Goal: Check status: Check status

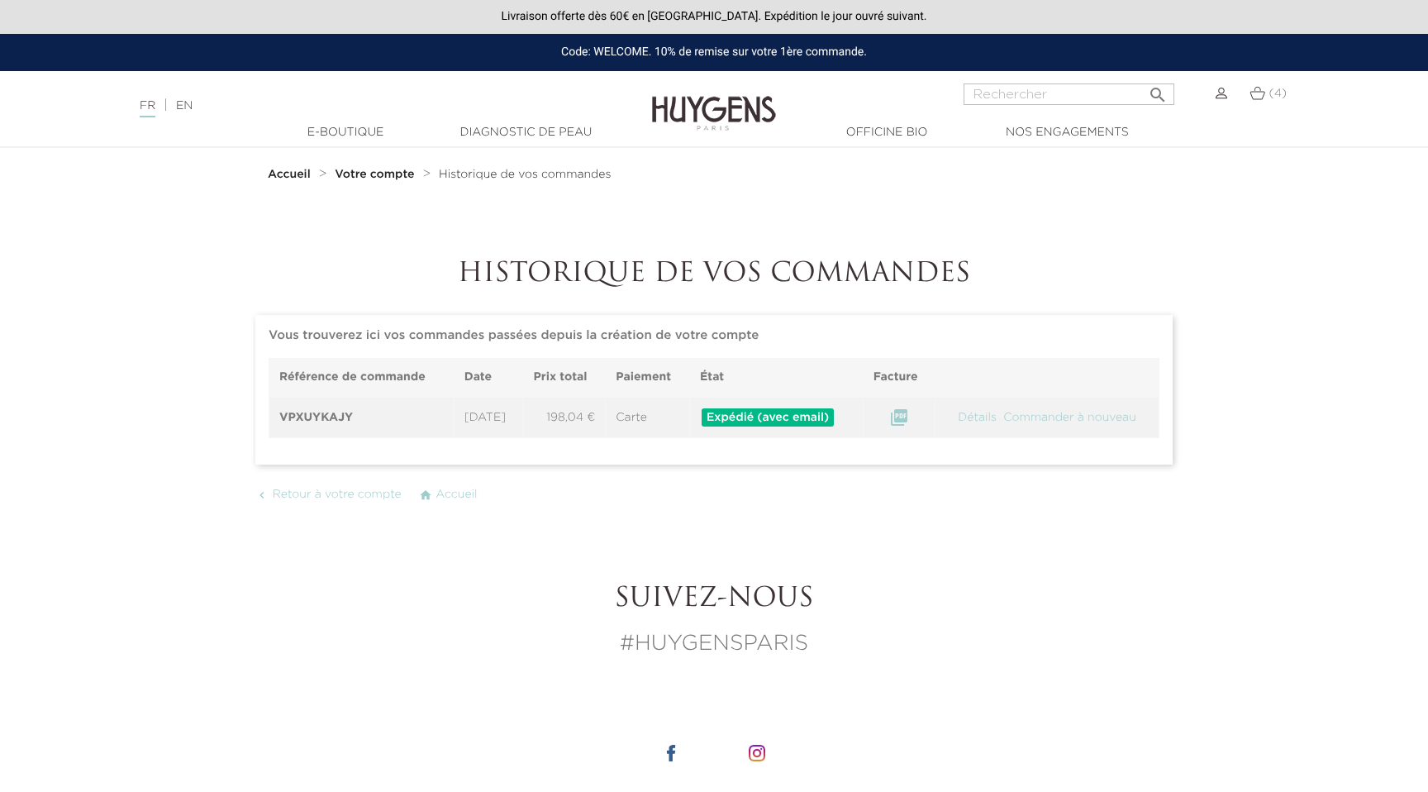
click at [757, 418] on span "Expédié (avec email)" at bounding box center [768, 417] width 132 height 18
click at [975, 423] on td "Détails Commander à nouveau" at bounding box center [1048, 417] width 224 height 41
click at [977, 417] on link "Détails" at bounding box center [977, 418] width 42 height 12
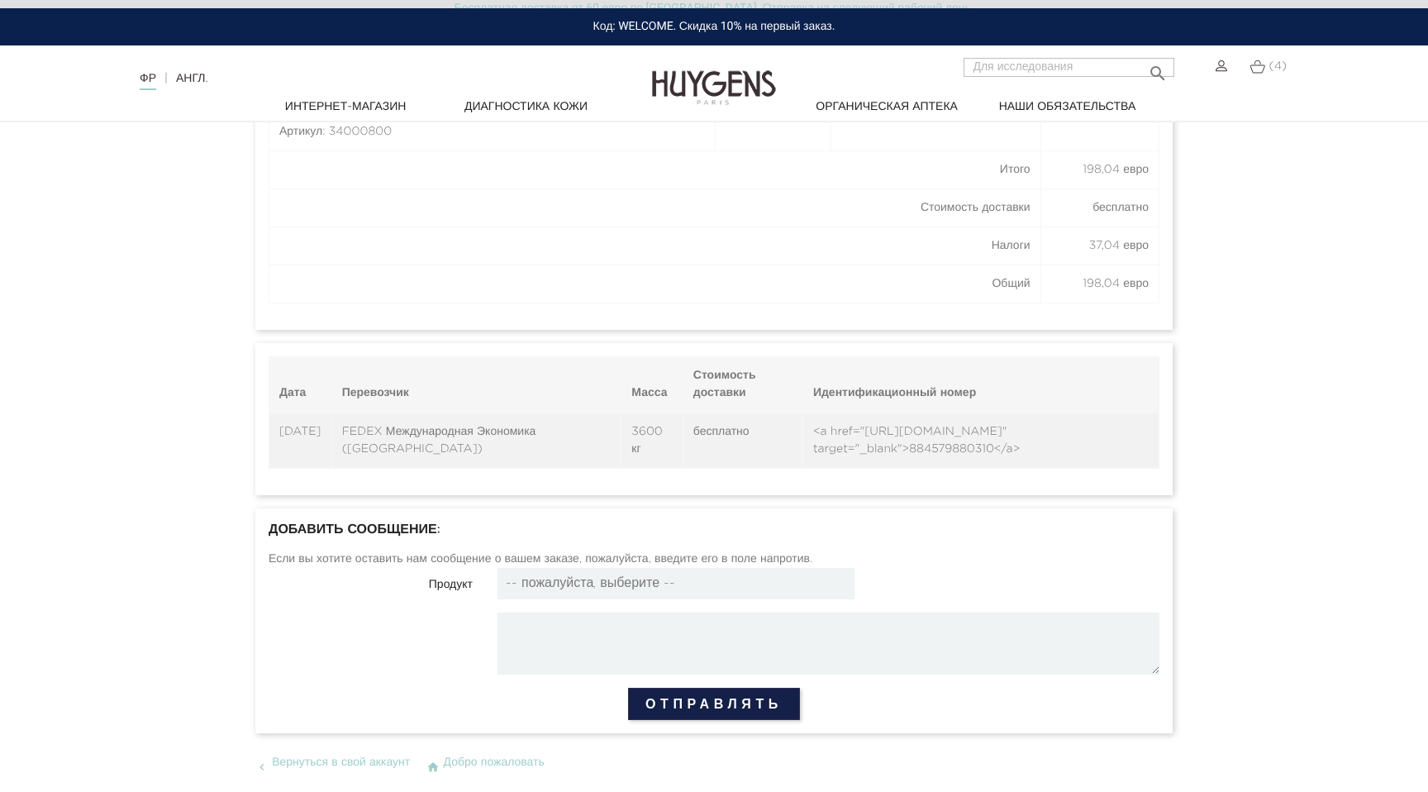
scroll to position [1104, 0]
drag, startPoint x: 774, startPoint y: 431, endPoint x: 900, endPoint y: 454, distance: 128.6
click at [900, 454] on font "<a href="[URL][DOMAIN_NAME]" target="_blank">884579880310</a>" at bounding box center [916, 439] width 207 height 29
copy font "[URL][DOMAIN_NAME]" target="_blank">884579880310"
click at [857, 450] on font "<a href="[URL][DOMAIN_NAME]" target="_blank">884579880310</a>" at bounding box center [916, 439] width 207 height 29
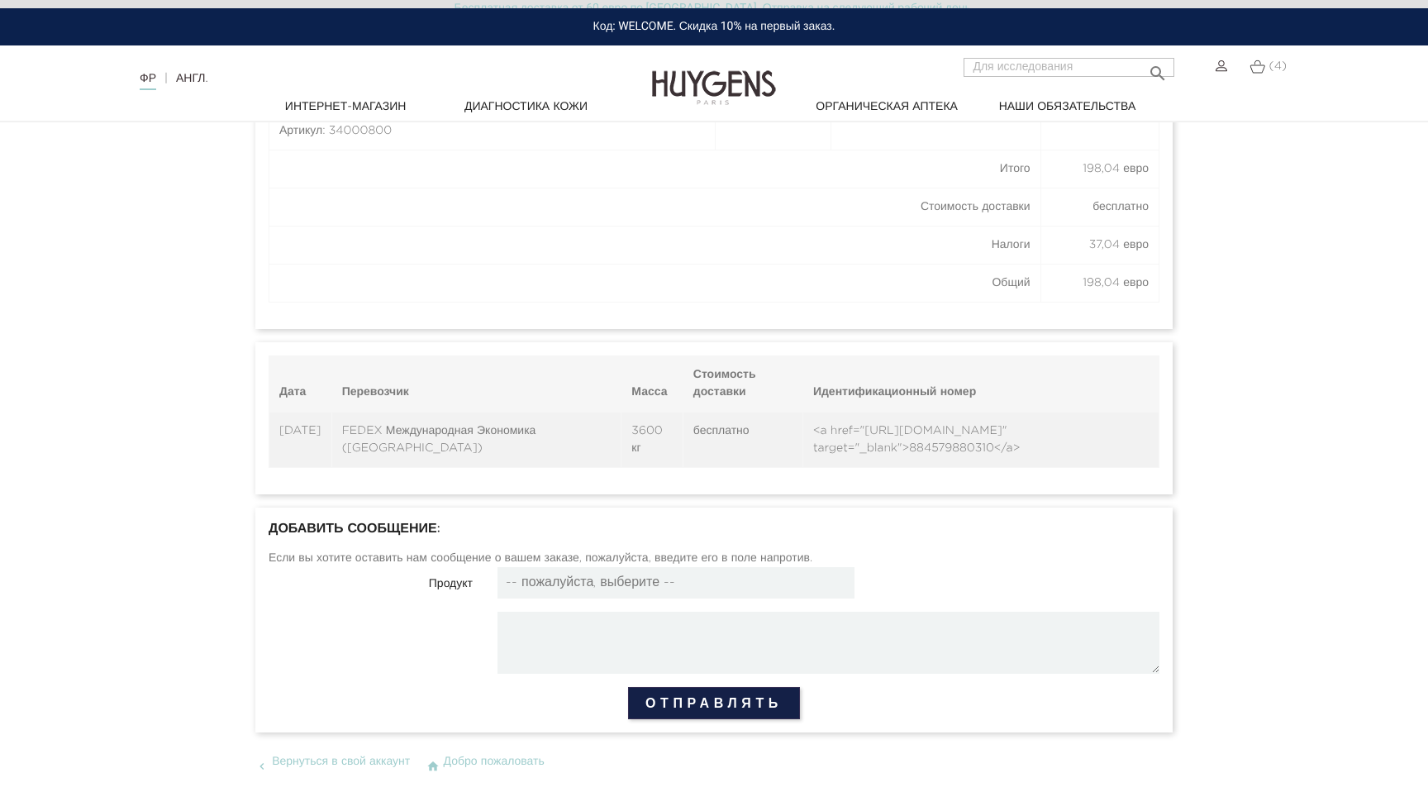
click at [899, 450] on font "<a href="[URL][DOMAIN_NAME]" target="_blank">884579880310</a>" at bounding box center [916, 439] width 207 height 29
drag, startPoint x: 902, startPoint y: 448, endPoint x: 775, endPoint y: 426, distance: 129.2
click at [813, 426] on font "<a href="[URL][DOMAIN_NAME]" target="_blank">884579880310</a>" at bounding box center [916, 439] width 207 height 29
copy font "[URL][DOMAIN_NAME]" target="_blank">884579880310"
